Goal: Task Accomplishment & Management: Use online tool/utility

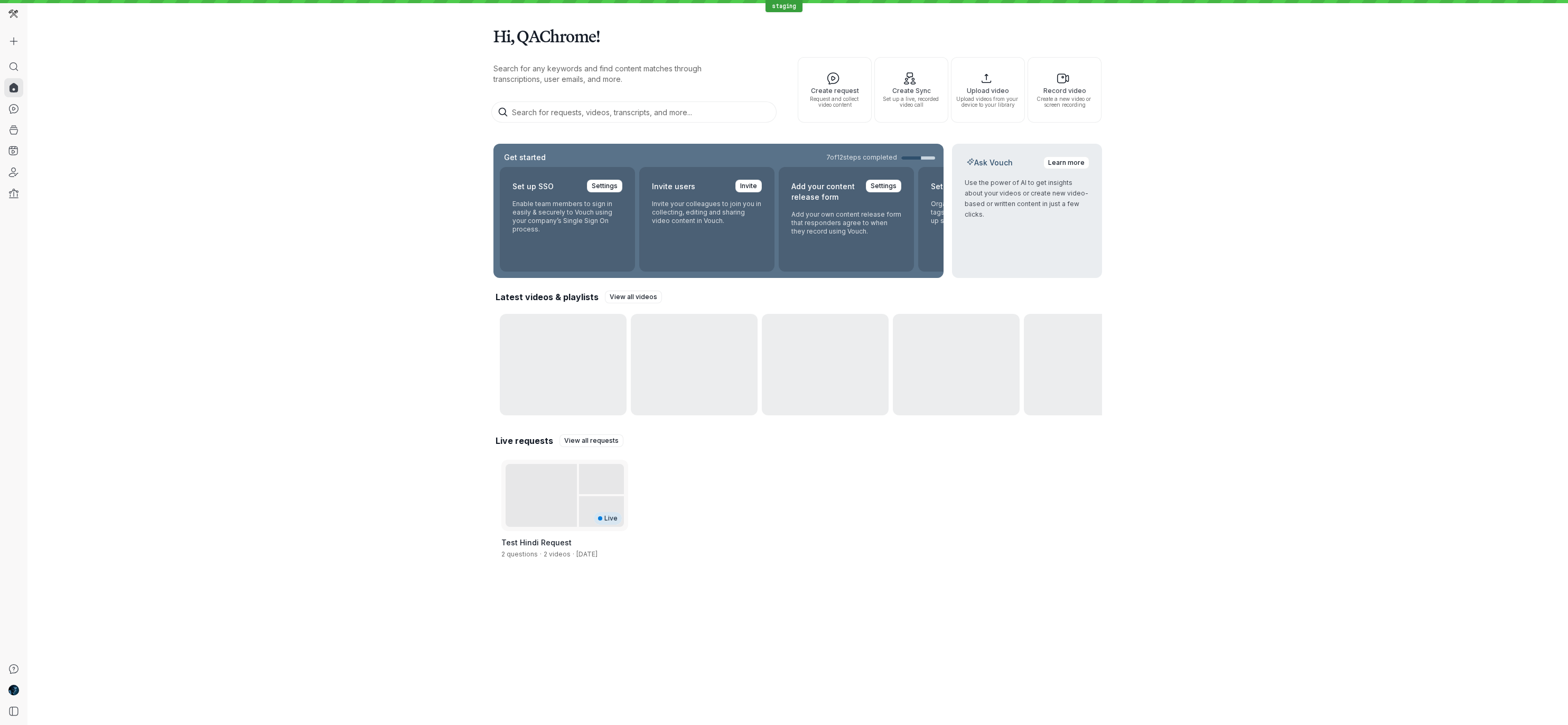
click at [13, 12] on img at bounding box center [13, 14] width 10 height 10
click at [14, 10] on img at bounding box center [13, 14] width 10 height 10
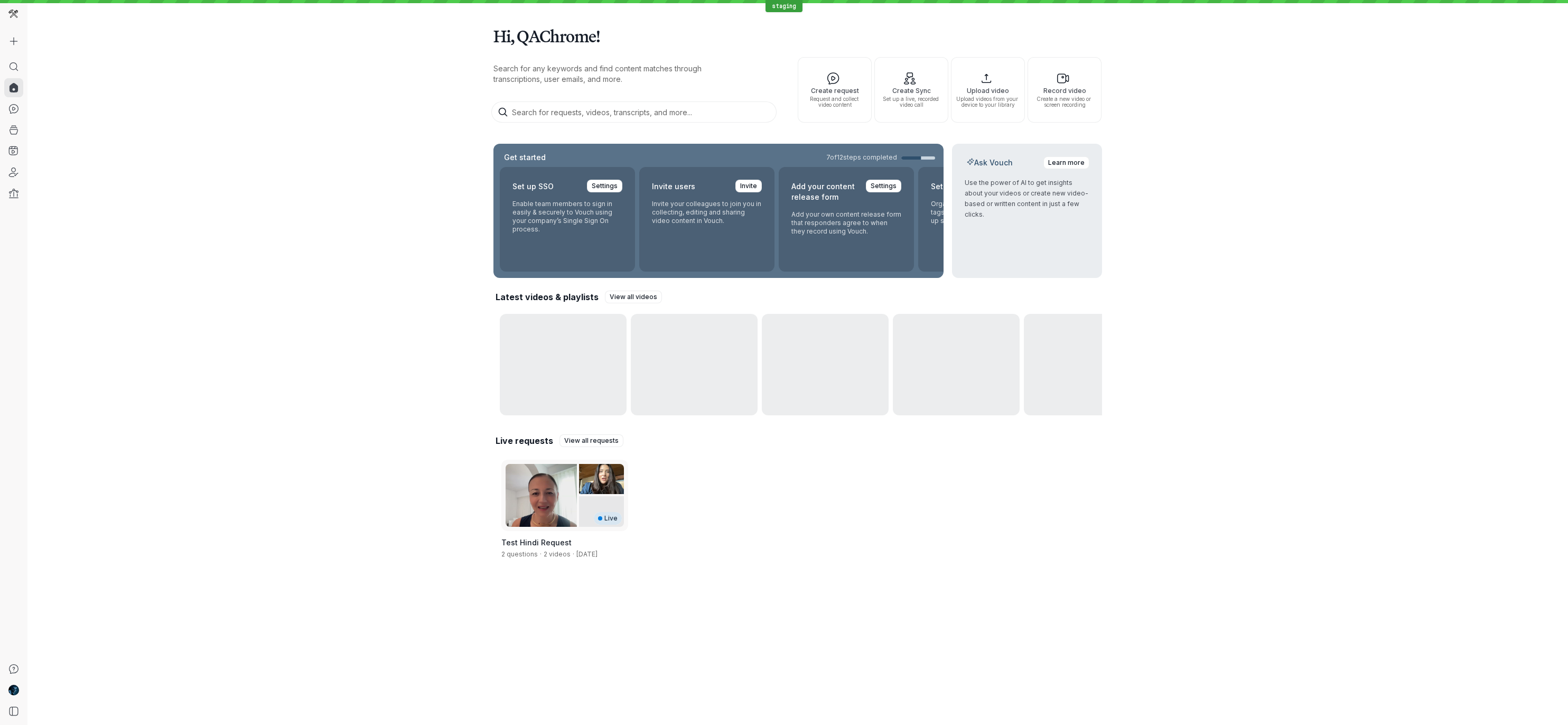
click at [13, 15] on img at bounding box center [13, 14] width 10 height 10
click at [13, 12] on img at bounding box center [13, 14] width 10 height 10
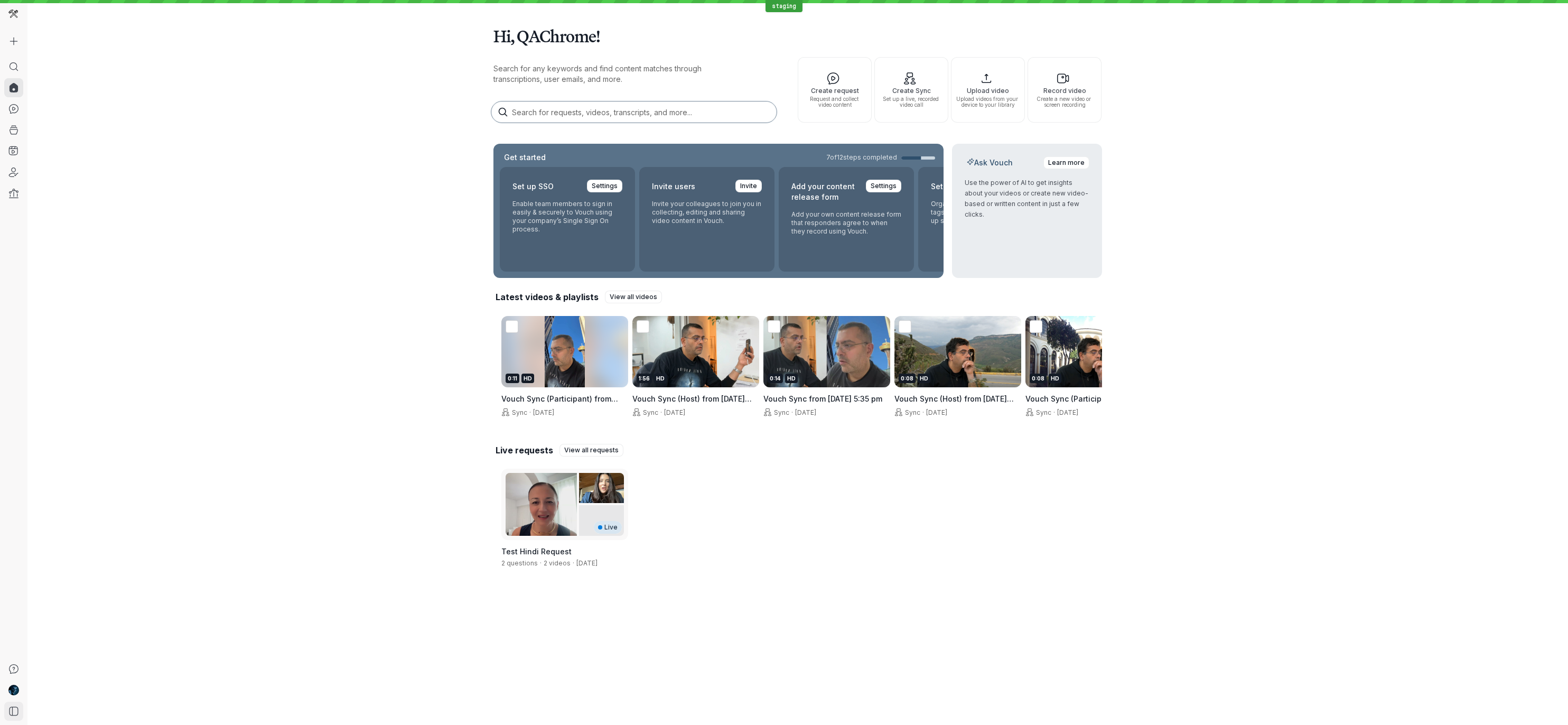
click at [16, 709] on icon "Open sidebar" at bounding box center [13, 711] width 10 height 10
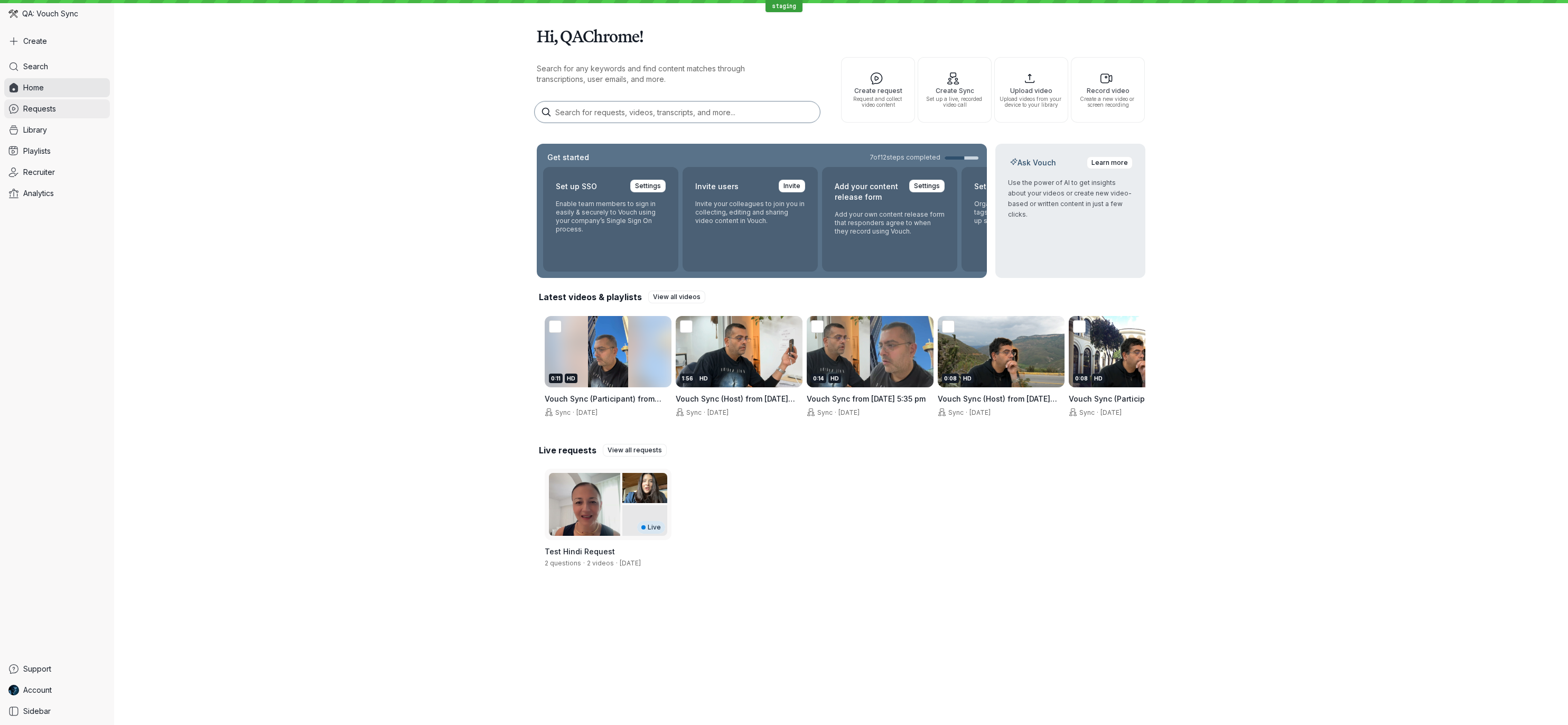
click at [52, 112] on span "Requests" at bounding box center [40, 108] width 33 height 10
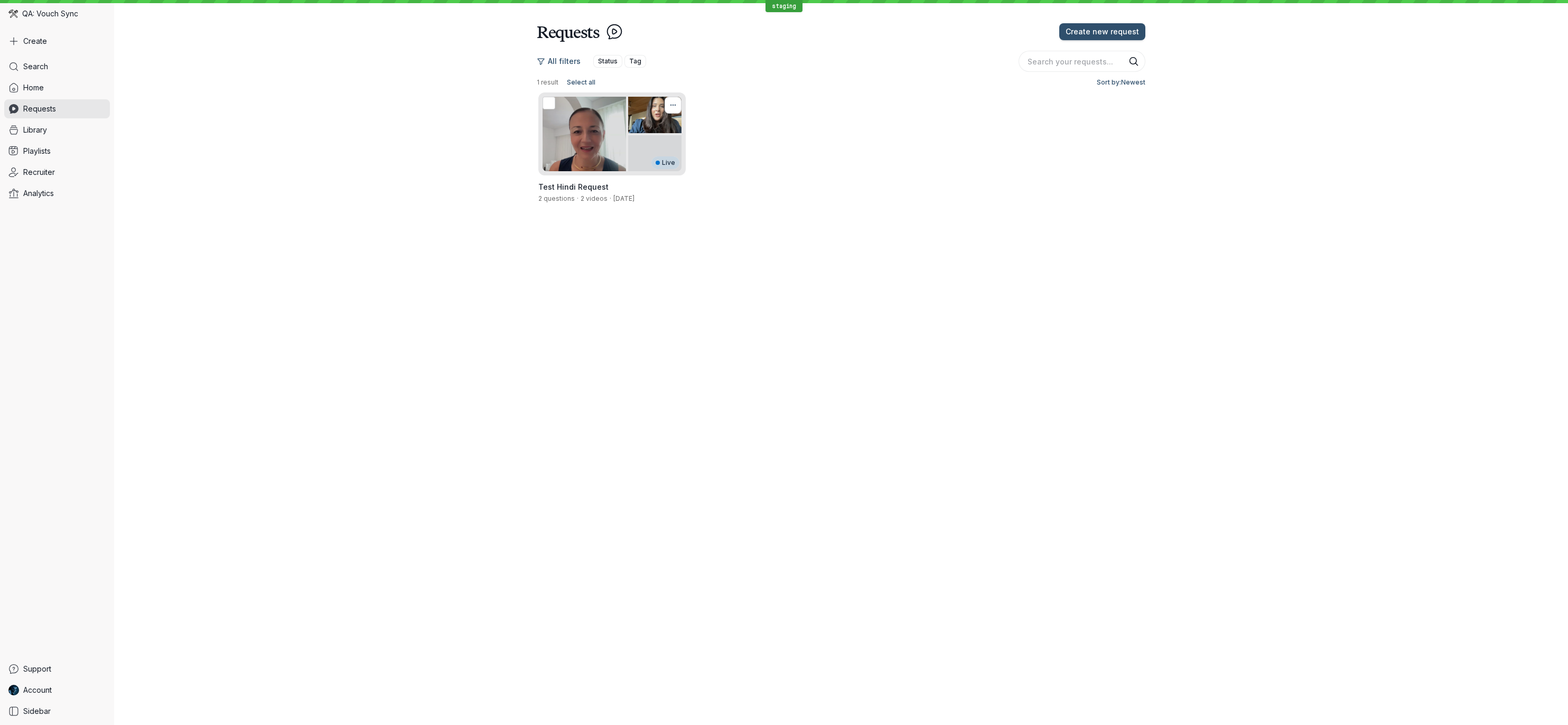
click at [679, 108] on icon "More actions" at bounding box center [673, 105] width 12 height 9
click at [670, 107] on icon "More actions" at bounding box center [673, 105] width 12 height 9
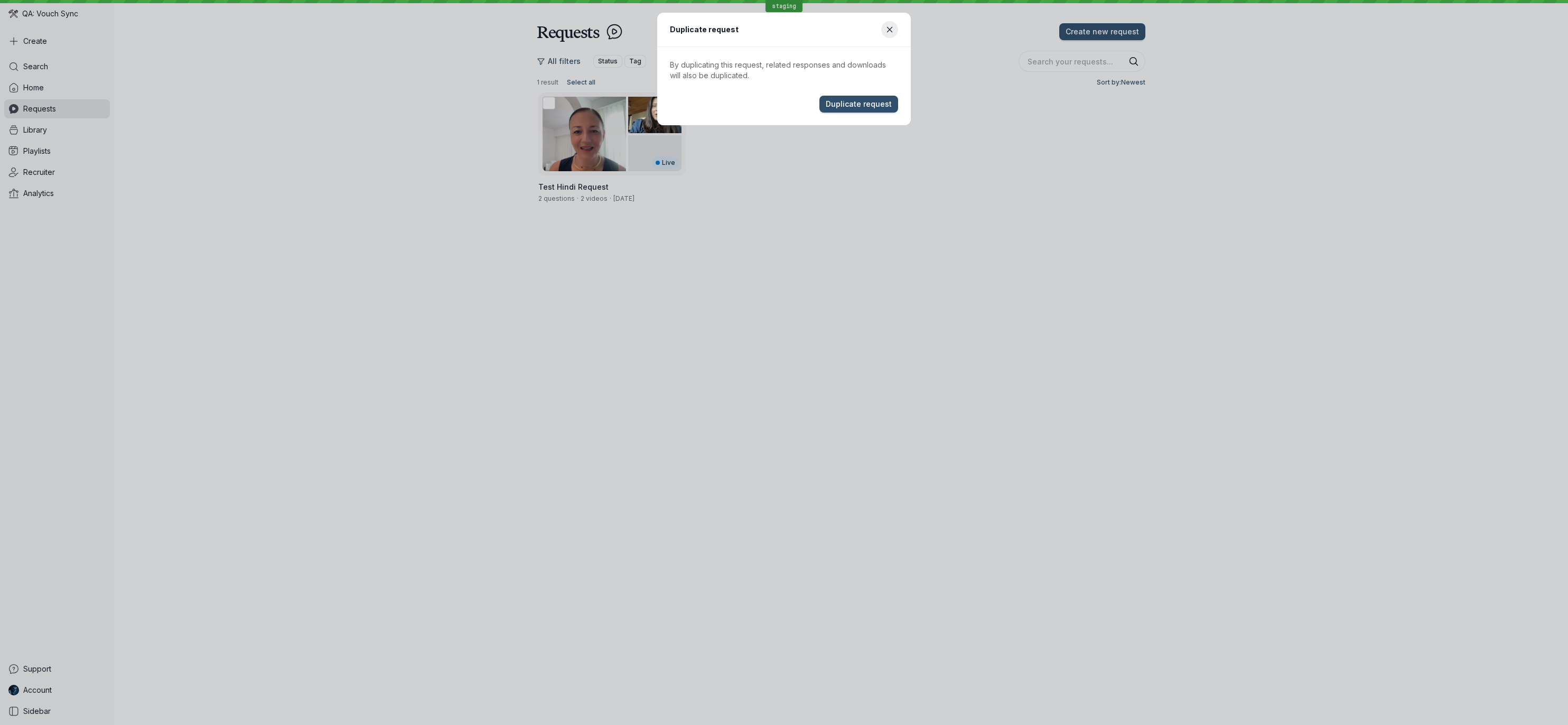
click at [861, 69] on p "By duplicating this request, related responses and downloads will also be dupli…" at bounding box center [784, 70] width 228 height 21
click at [892, 30] on icon "Close modal" at bounding box center [890, 30] width 9 height 9
